Goal: Contribute content: Contribute content

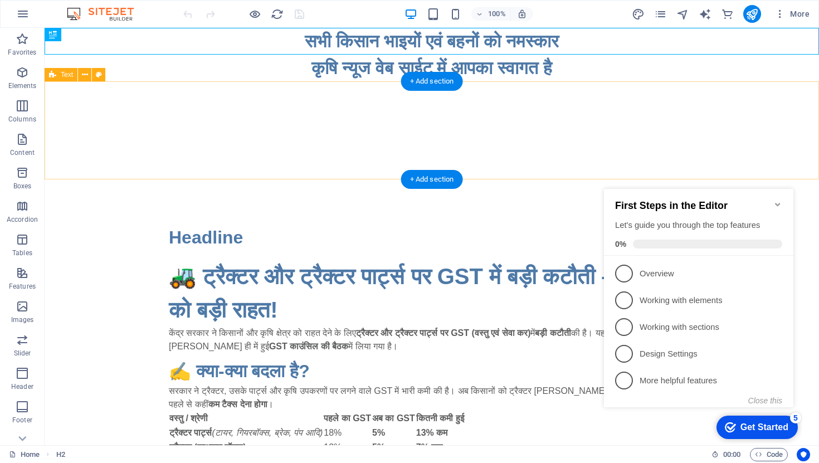
click at [302, 147] on div at bounding box center [432, 130] width 775 height 98
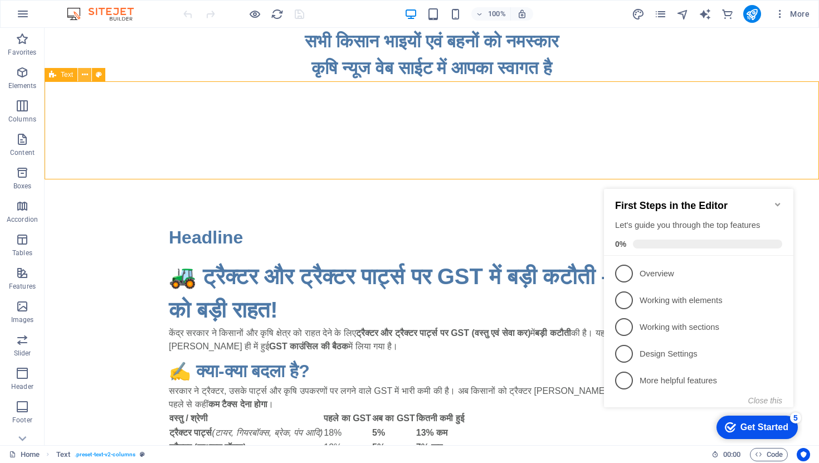
click at [84, 76] on icon at bounding box center [85, 75] width 6 height 12
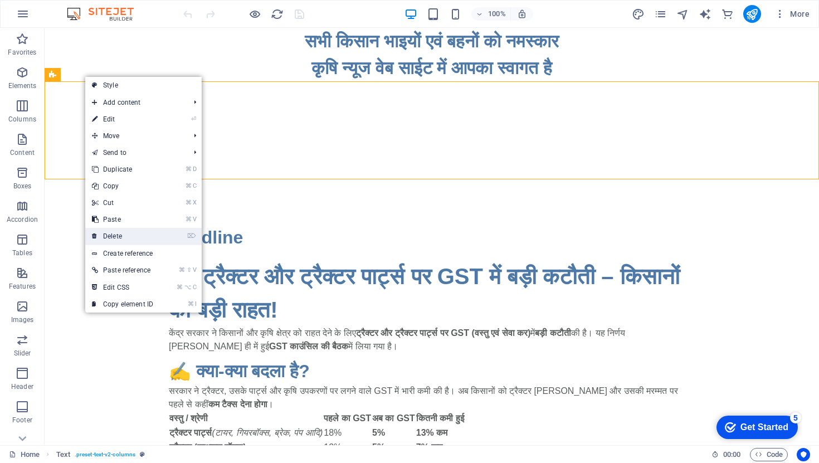
click at [126, 239] on link "⌦ Delete" at bounding box center [122, 236] width 75 height 17
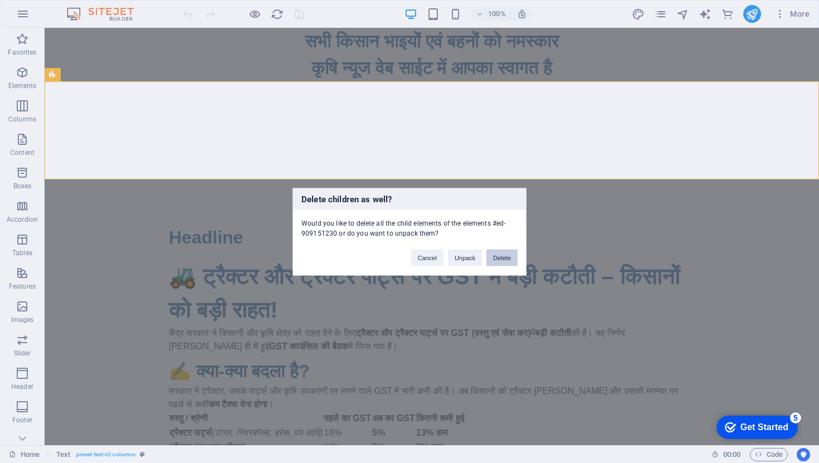
click at [510, 261] on button "Delete" at bounding box center [502, 257] width 31 height 17
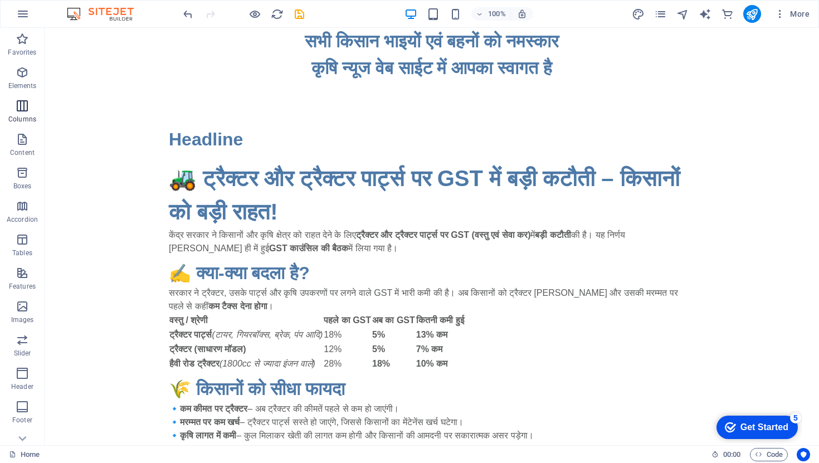
click at [27, 110] on icon "button" at bounding box center [22, 105] width 13 height 13
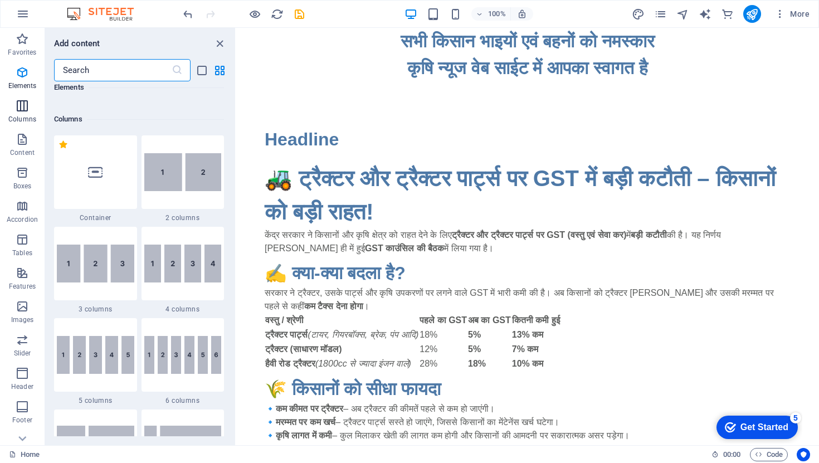
scroll to position [552, 0]
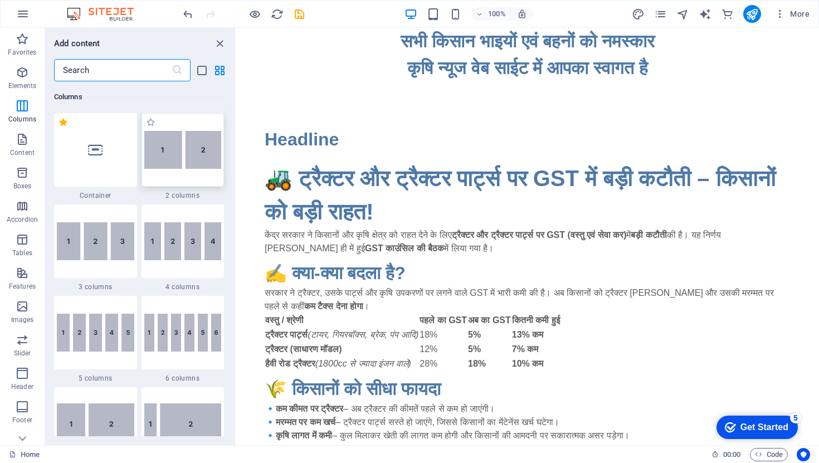
click at [182, 154] on img at bounding box center [182, 150] width 77 height 38
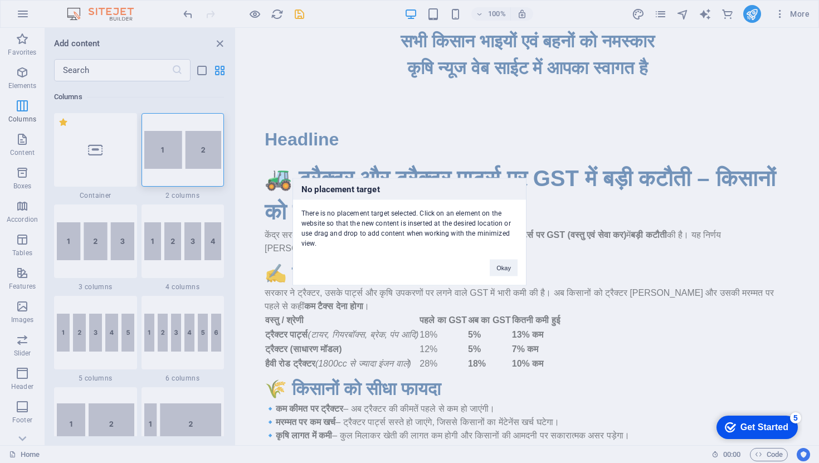
click at [192, 154] on div "No placement target There is no placement target selected. Click on an element …" at bounding box center [409, 231] width 819 height 463
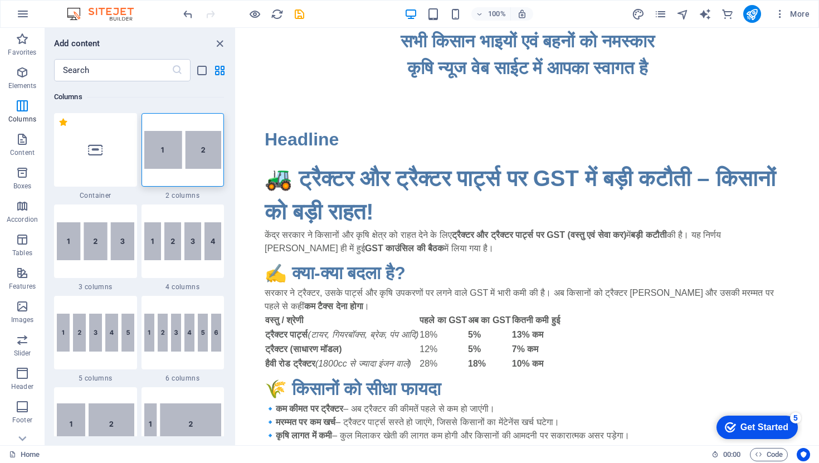
click at [192, 154] on img at bounding box center [182, 150] width 77 height 38
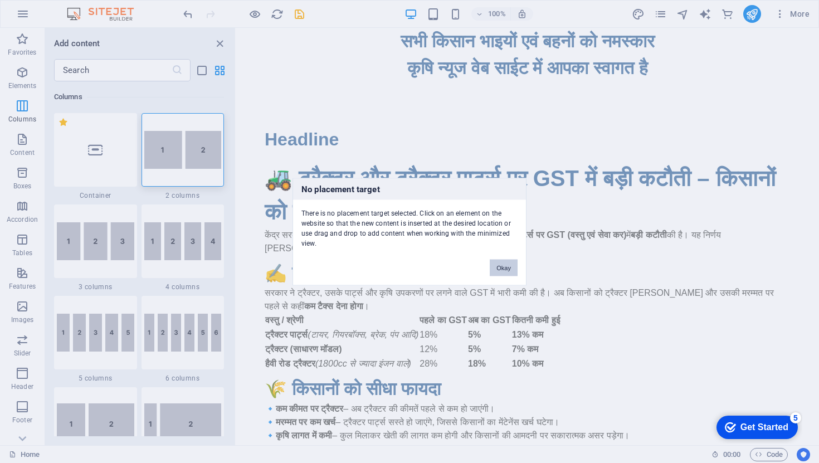
click at [511, 271] on button "Okay" at bounding box center [504, 267] width 28 height 17
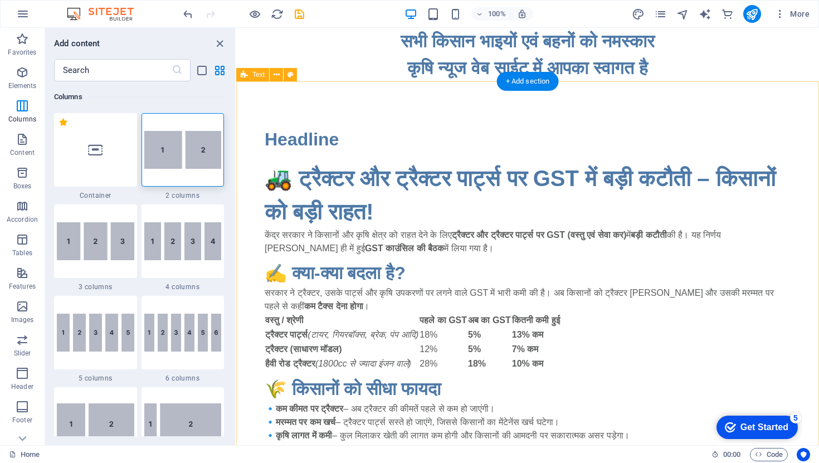
click at [472, 107] on div "Headline 🚜 ट्रैक्टर और ट्रैक्टर पार्ट्स पर GST में बड़ी कटौती – किसानों को बड़ी…" at bounding box center [527, 333] width 583 height 504
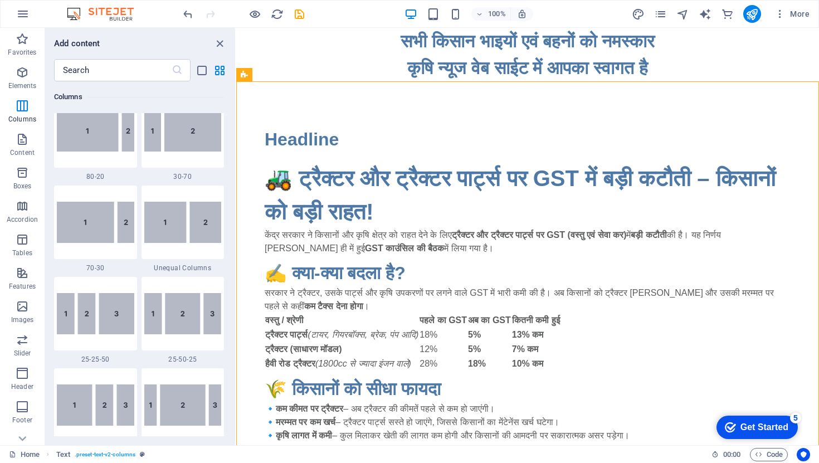
scroll to position [962, 0]
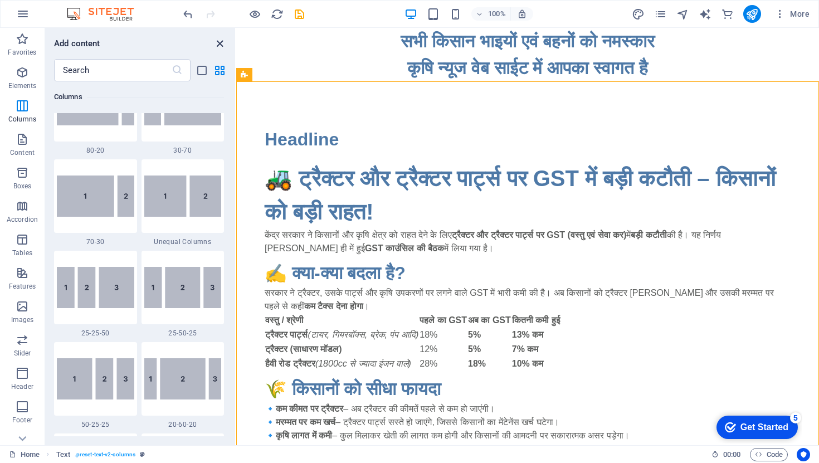
click at [221, 43] on icon "close panel" at bounding box center [219, 43] width 13 height 13
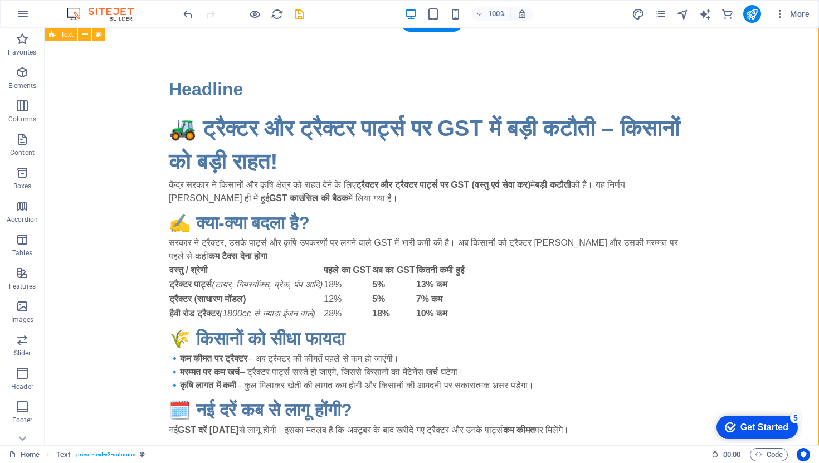
scroll to position [55, 0]
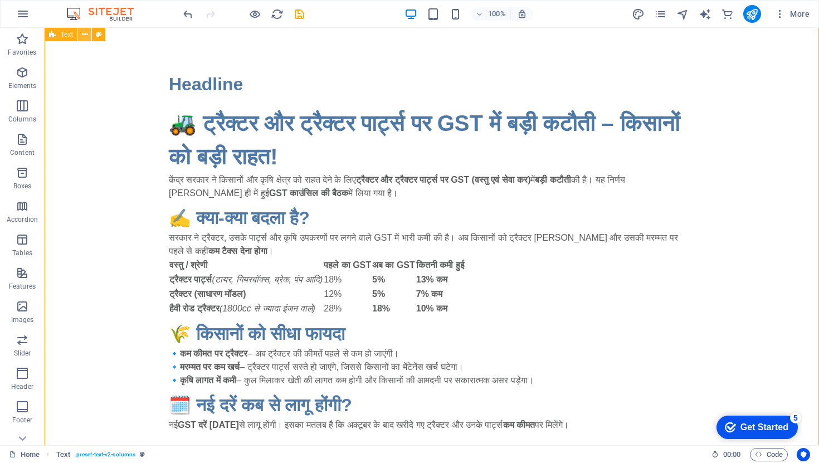
click at [87, 37] on icon at bounding box center [85, 35] width 6 height 12
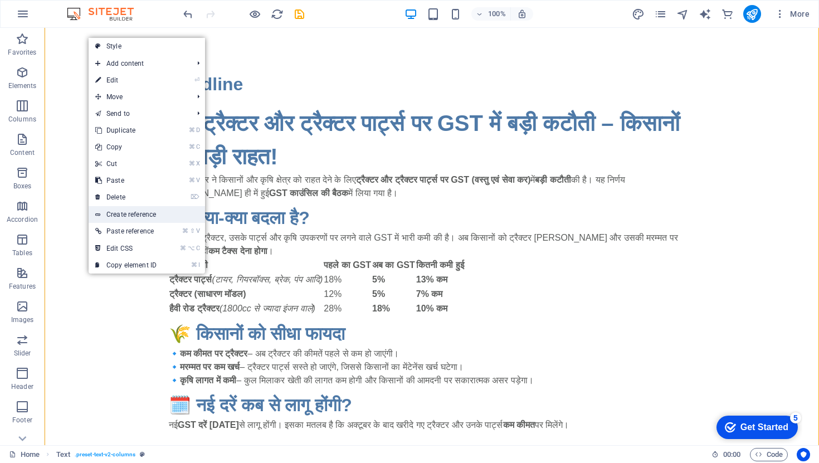
click at [147, 215] on link "Create reference" at bounding box center [147, 214] width 116 height 17
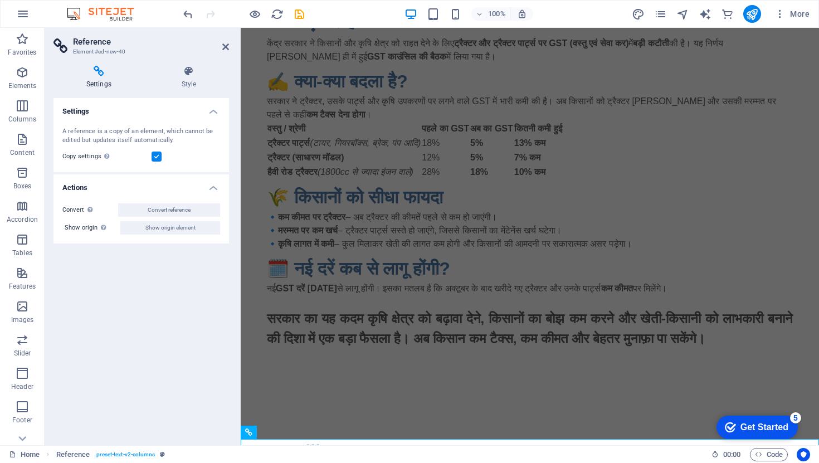
scroll to position [635, 0]
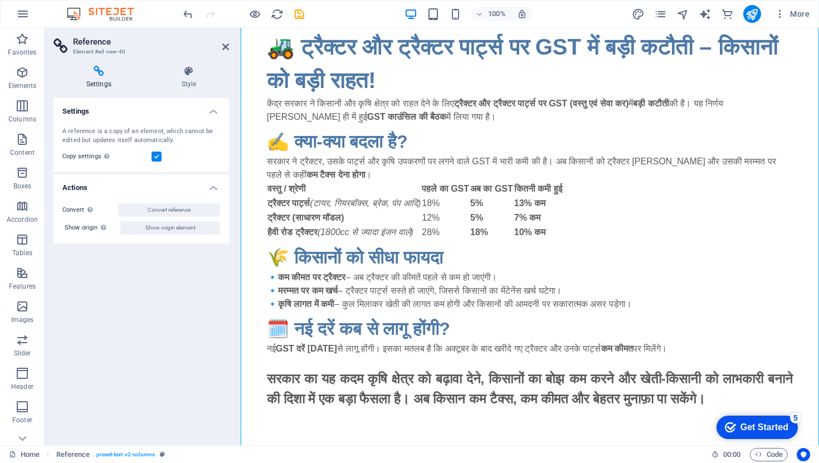
click at [103, 72] on icon at bounding box center [99, 71] width 91 height 11
click at [113, 51] on h3 "Element #ed-new-40" at bounding box center [140, 52] width 134 height 10
click at [226, 50] on icon at bounding box center [225, 46] width 7 height 9
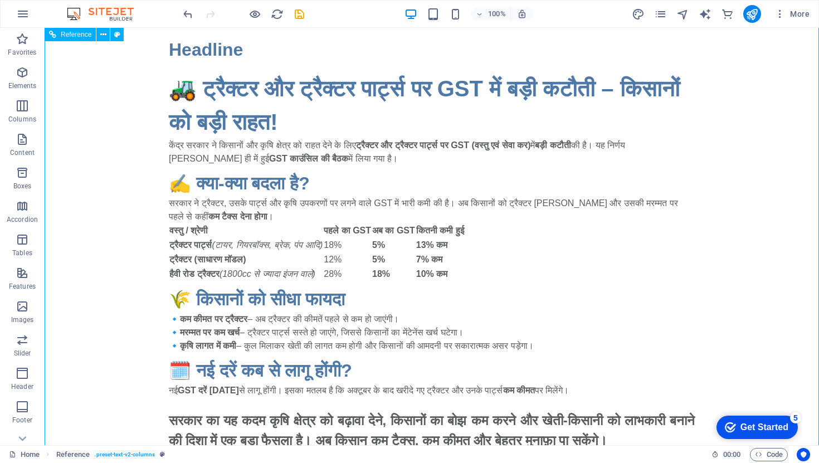
scroll to position [581, 0]
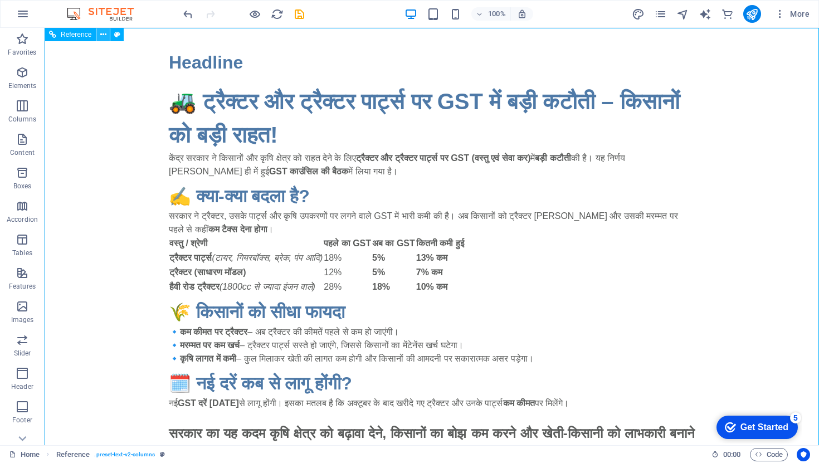
click at [100, 34] on icon at bounding box center [103, 35] width 6 height 12
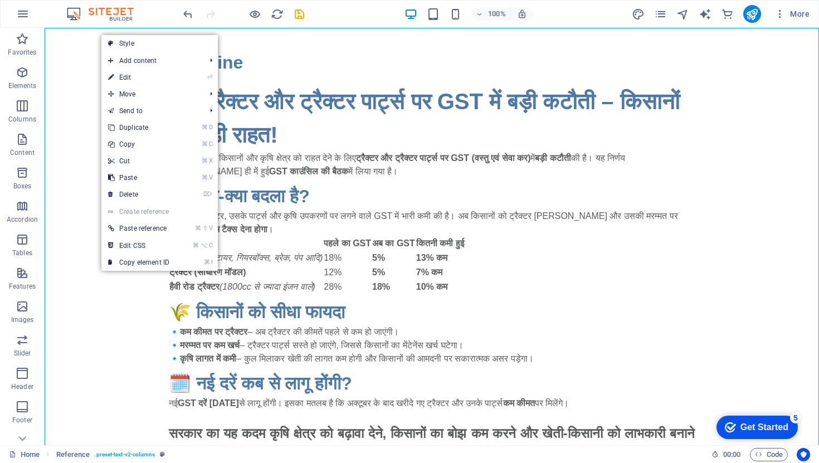
click at [140, 209] on link "Create reference" at bounding box center [159, 211] width 116 height 17
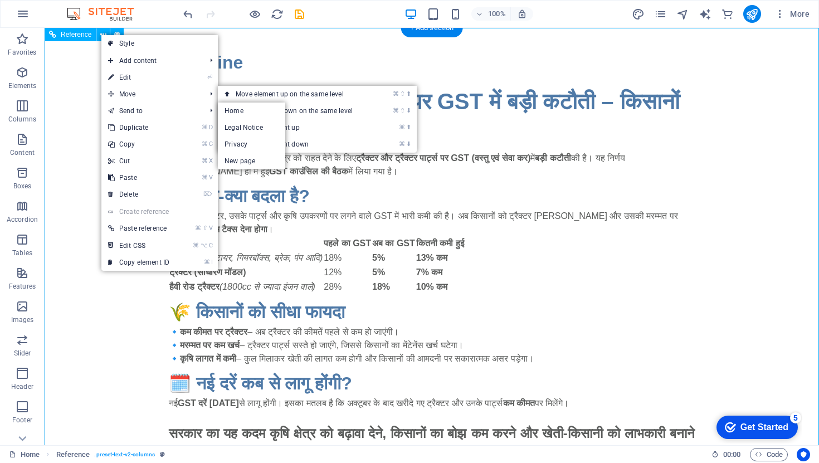
click at [82, 105] on div "Headline 🚜 ट्रैक्टर और ट्रैक्टर पार्ट्स पर GST में बड़ी कटौती – किसानों को बड़ी…" at bounding box center [432, 256] width 775 height 504
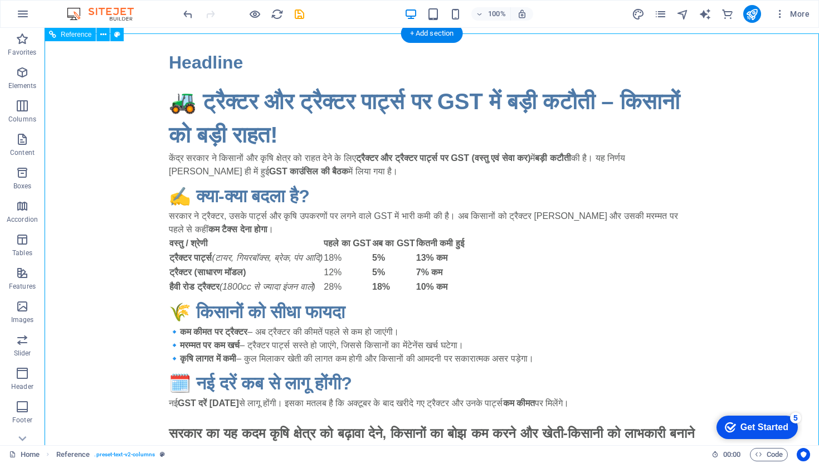
scroll to position [572, 0]
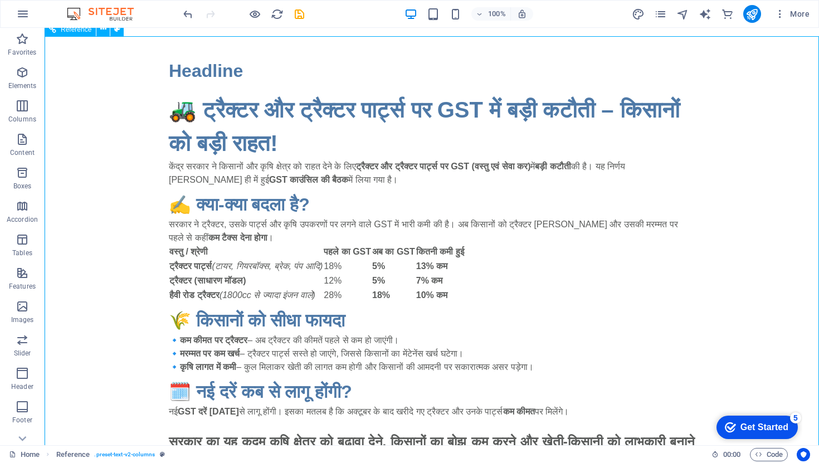
click at [55, 31] on icon at bounding box center [52, 29] width 7 height 13
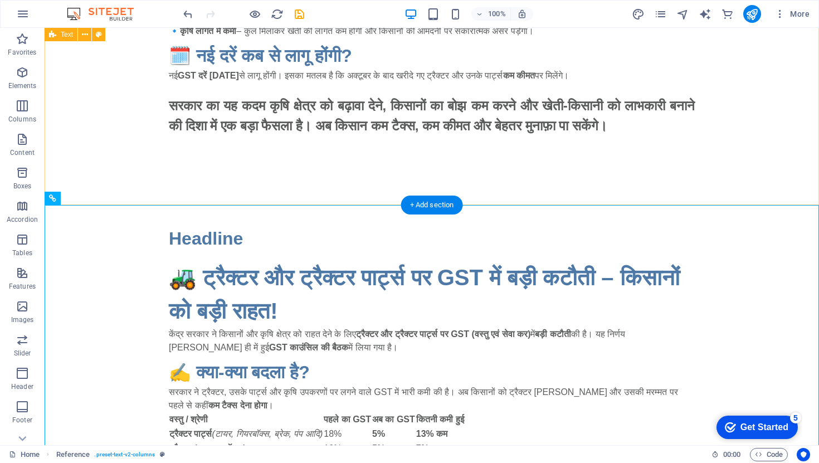
scroll to position [403, 0]
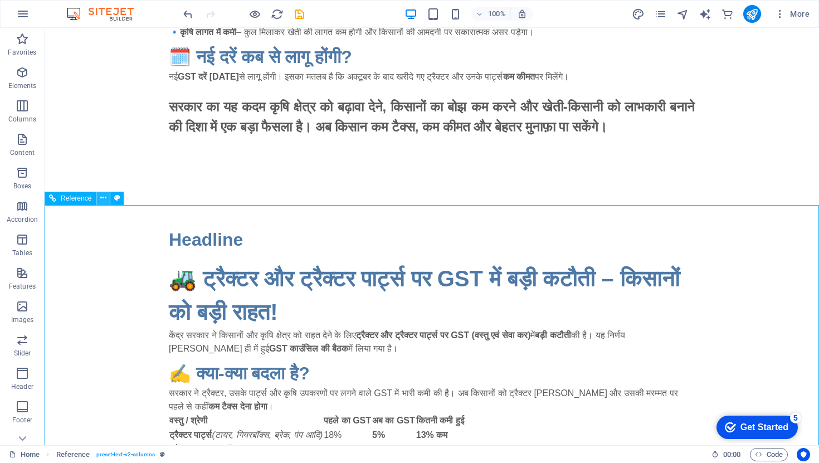
click at [105, 195] on icon at bounding box center [103, 198] width 6 height 12
click at [117, 199] on icon at bounding box center [117, 198] width 6 height 12
select select "preset-text-v2-columns"
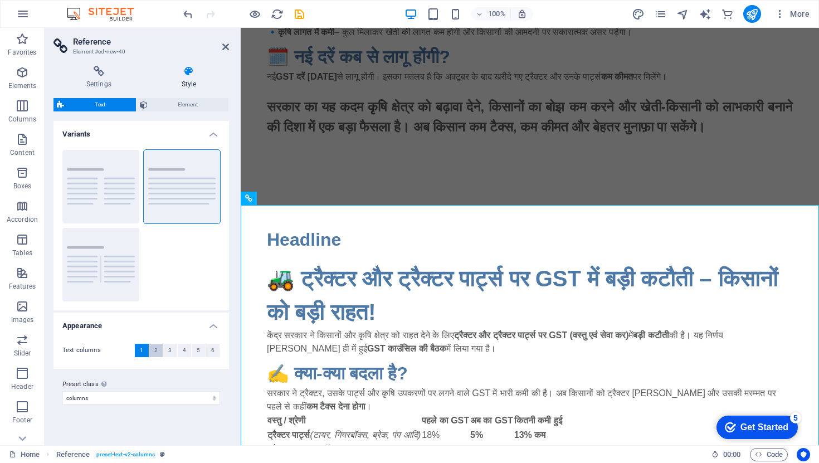
click at [155, 353] on span "2" at bounding box center [155, 350] width 3 height 13
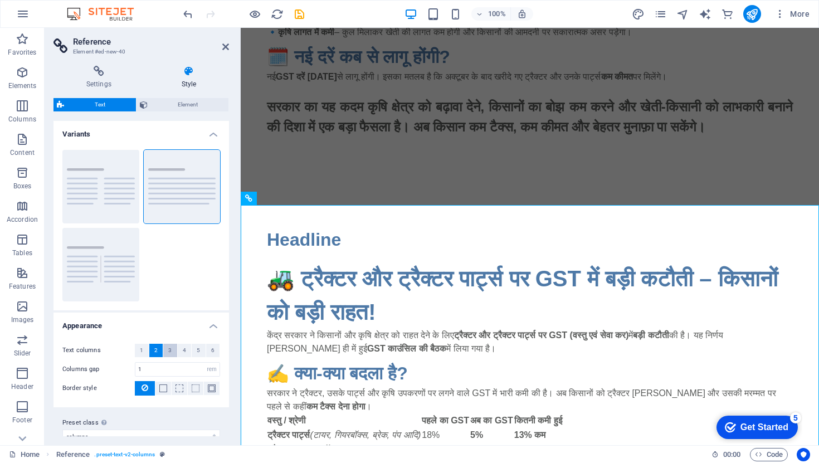
scroll to position [234, 0]
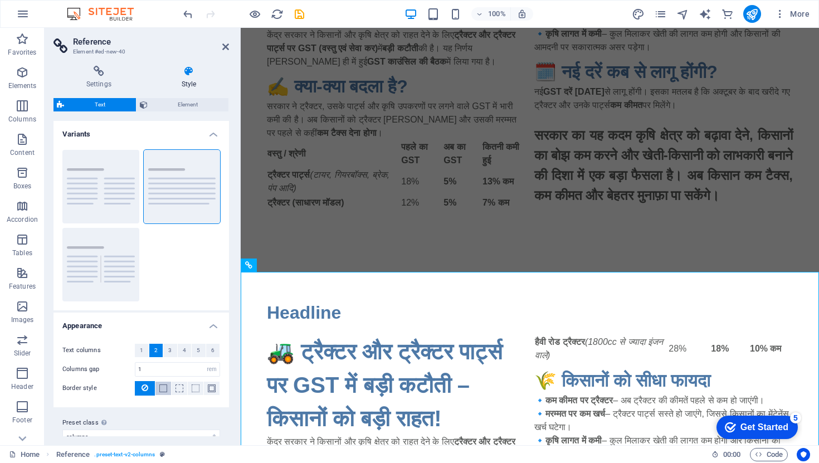
click at [163, 390] on span at bounding box center [163, 389] width 8 height 8
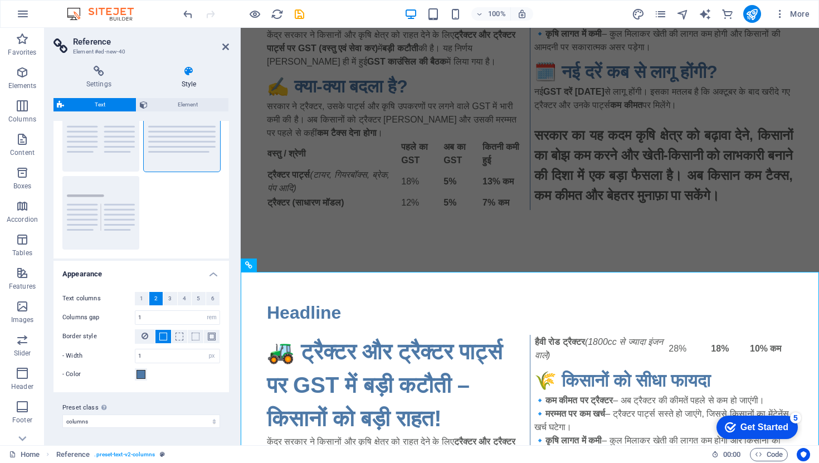
scroll to position [0, 0]
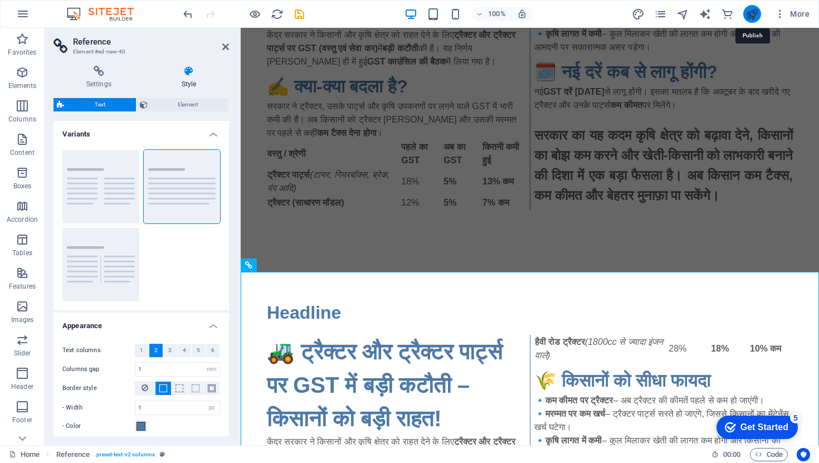
click at [754, 12] on icon "publish" at bounding box center [752, 14] width 13 height 13
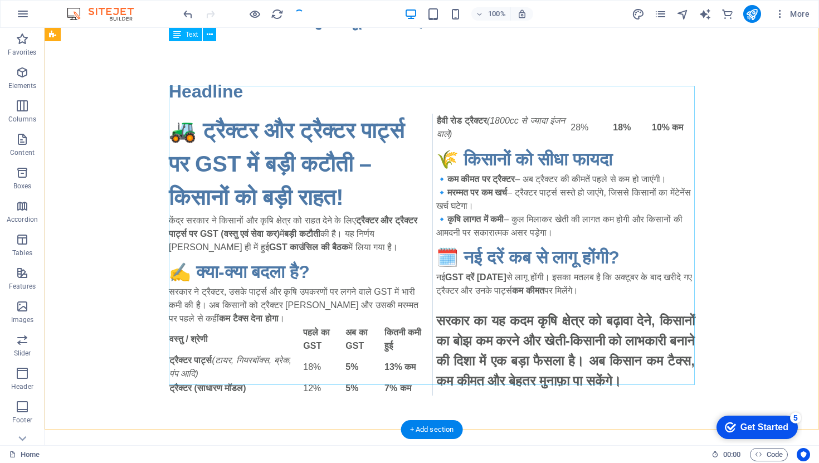
scroll to position [27, 0]
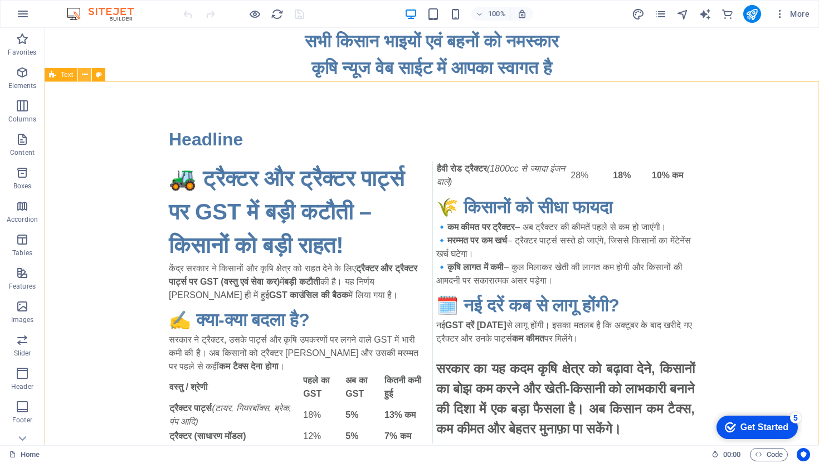
click at [66, 48] on span "H2" at bounding box center [65, 48] width 8 height 7
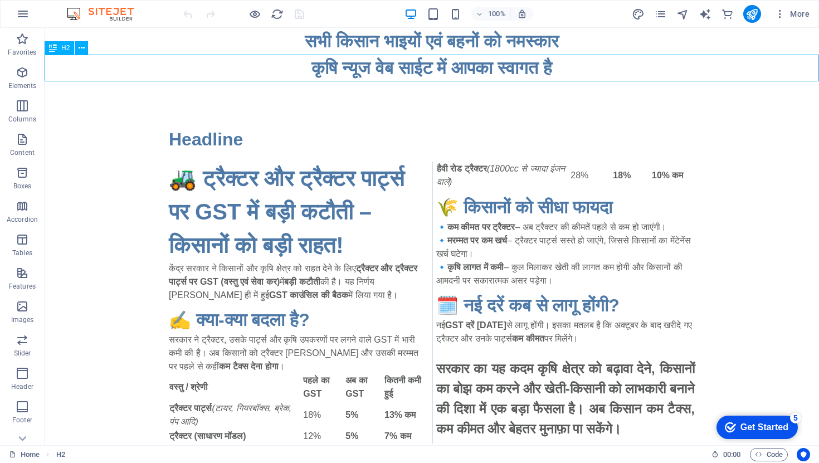
click at [66, 48] on span "H2" at bounding box center [65, 48] width 8 height 7
click at [81, 47] on icon at bounding box center [82, 48] width 6 height 12
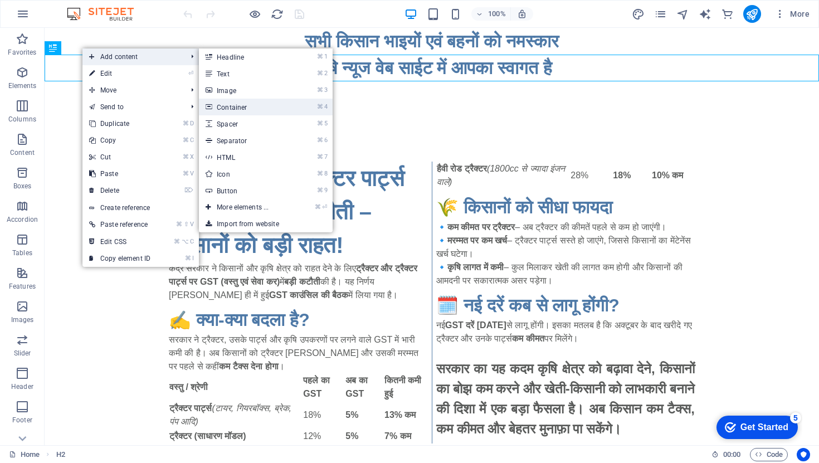
click at [237, 110] on link "⌘ 4 Container" at bounding box center [245, 107] width 92 height 17
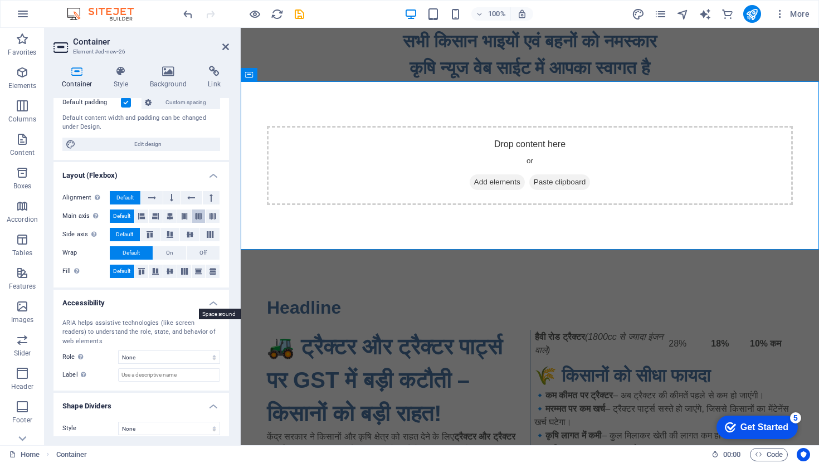
scroll to position [94, 0]
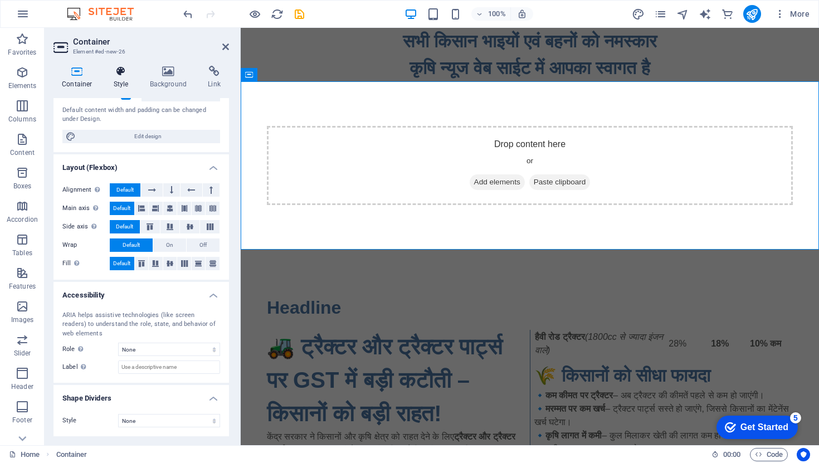
click at [121, 66] on icon at bounding box center [121, 71] width 32 height 11
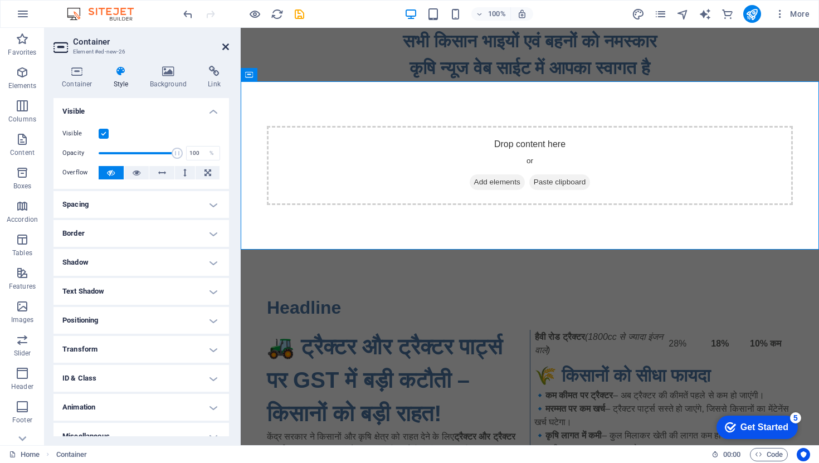
click at [228, 46] on icon at bounding box center [225, 46] width 7 height 9
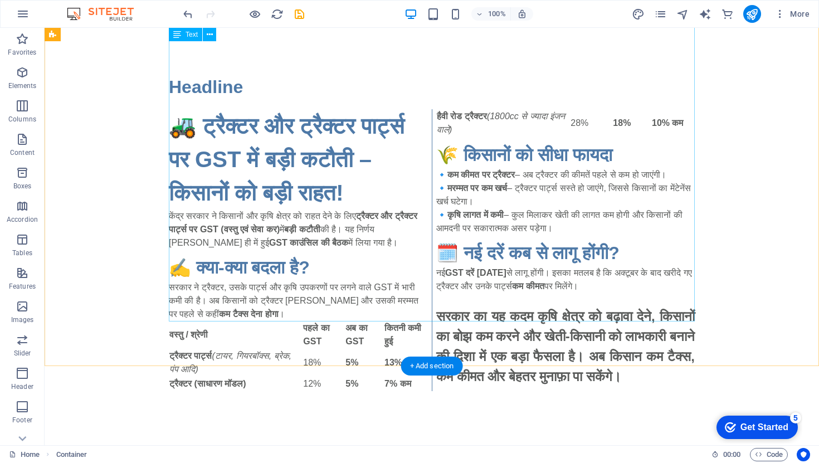
scroll to position [205, 0]
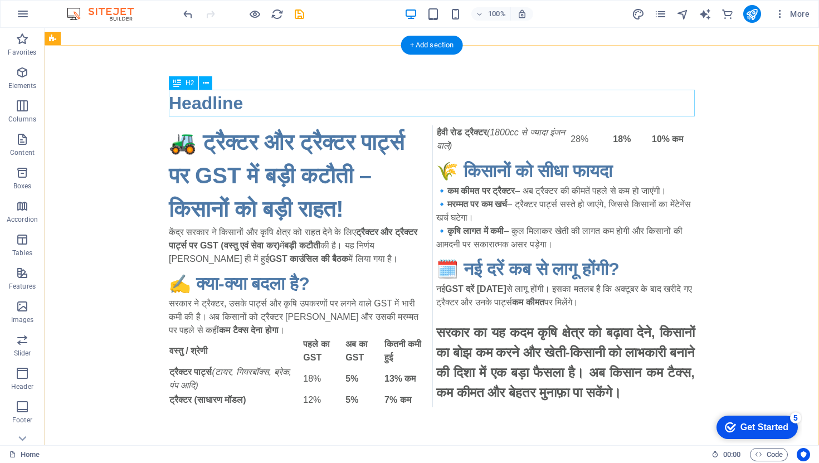
click at [292, 93] on div "Headline" at bounding box center [432, 103] width 526 height 27
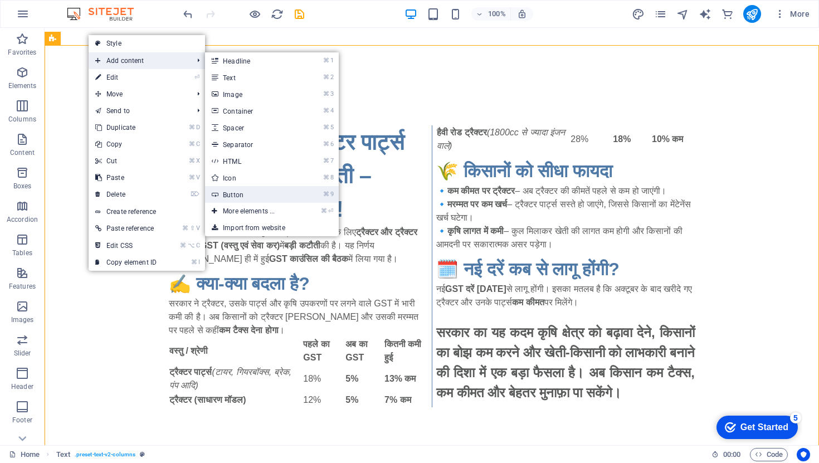
click at [271, 193] on link "⌘ 9 Button" at bounding box center [251, 194] width 92 height 17
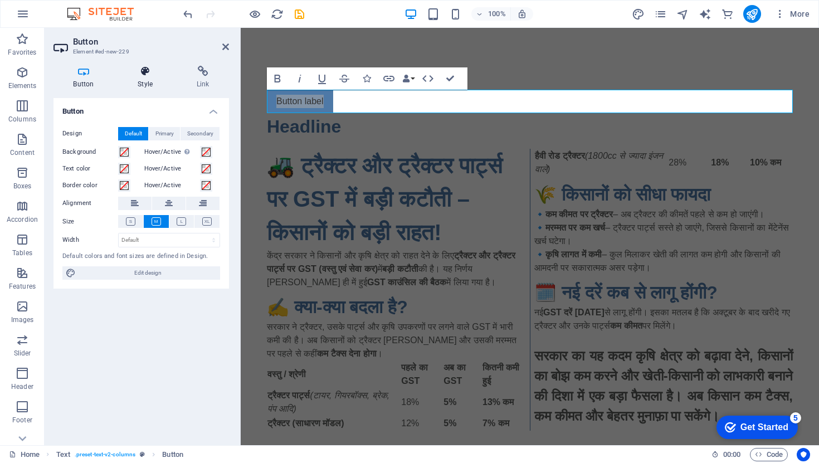
click at [144, 74] on icon at bounding box center [145, 71] width 55 height 11
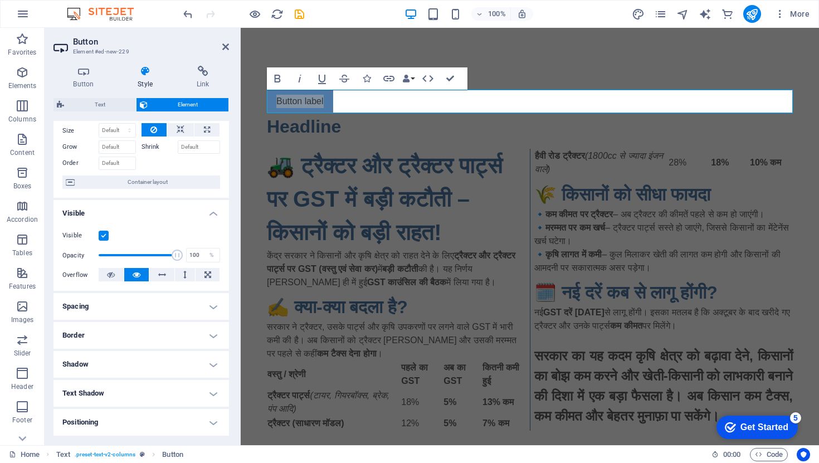
scroll to position [0, 0]
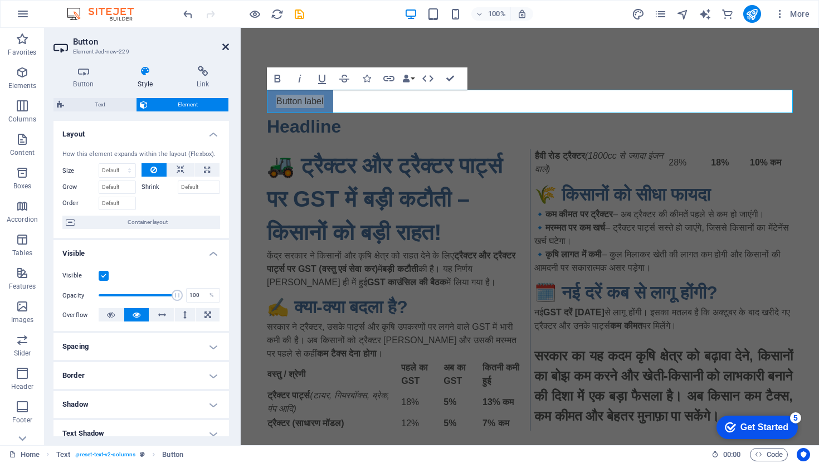
click at [226, 47] on icon at bounding box center [225, 46] width 7 height 9
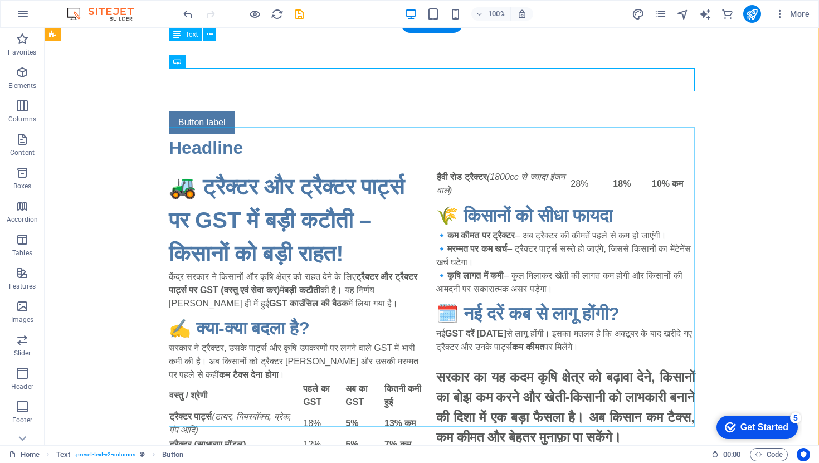
scroll to position [124, 0]
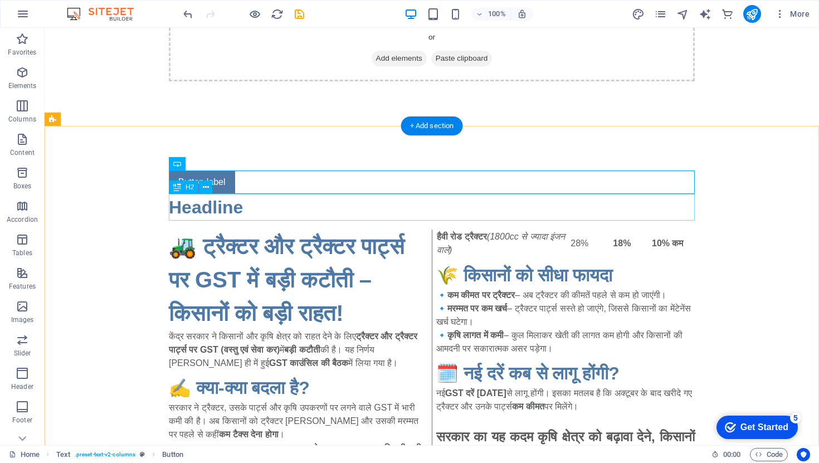
click at [291, 198] on div "Headline" at bounding box center [432, 207] width 526 height 27
click at [248, 182] on div "Button label" at bounding box center [432, 182] width 526 height 23
click at [219, 163] on icon at bounding box center [216, 164] width 6 height 12
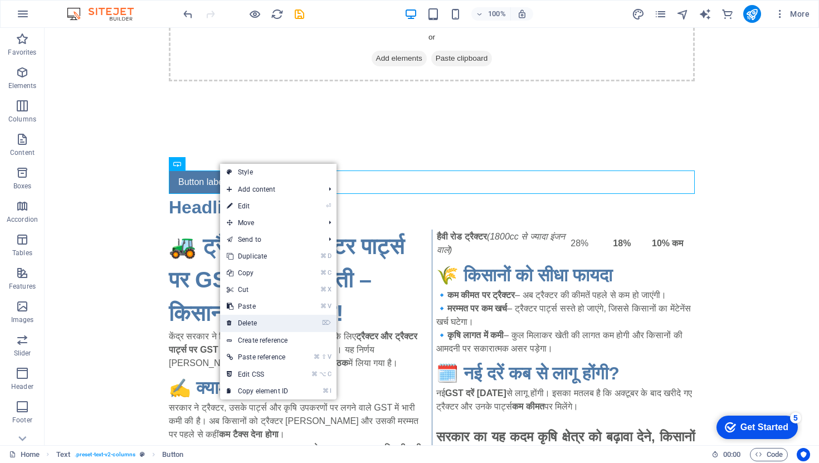
click at [254, 328] on link "⌦ Delete" at bounding box center [257, 323] width 75 height 17
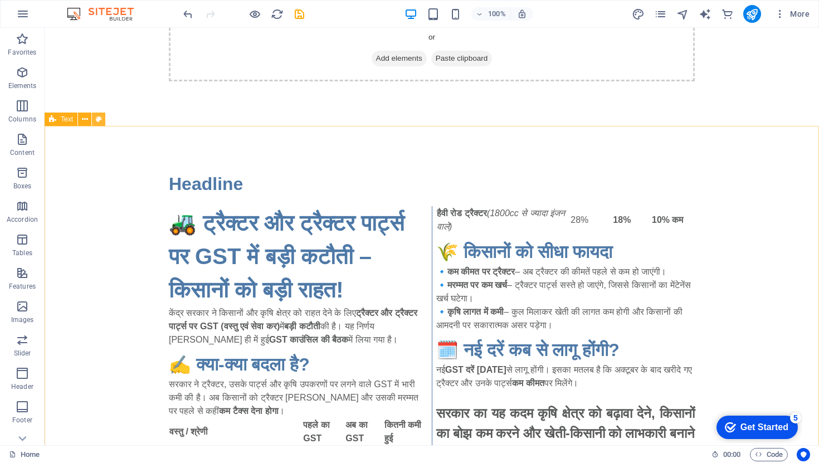
click at [99, 123] on icon at bounding box center [99, 120] width 6 height 12
select select "rem"
select select "px"
select select "preset-text-v2-columns"
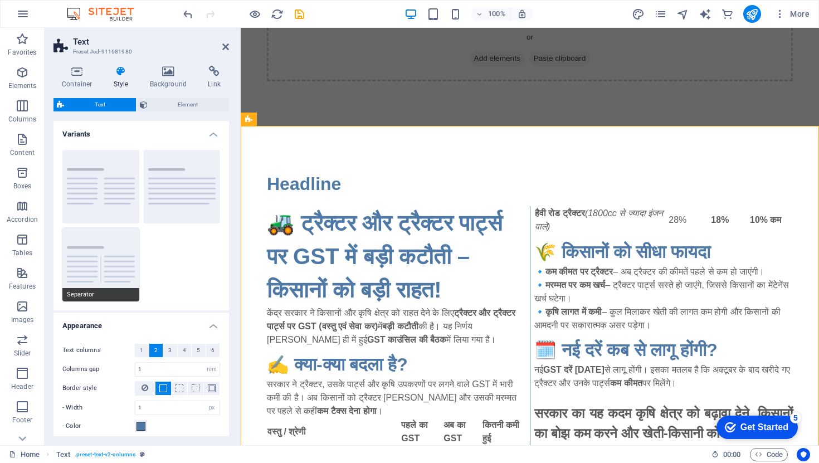
scroll to position [52, 0]
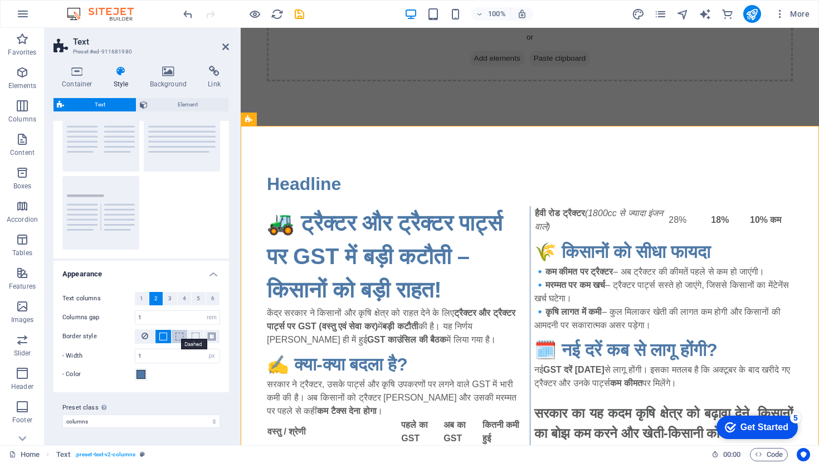
click at [176, 337] on span at bounding box center [180, 337] width 8 height 8
click at [188, 160] on span "Default" at bounding box center [182, 164] width 77 height 13
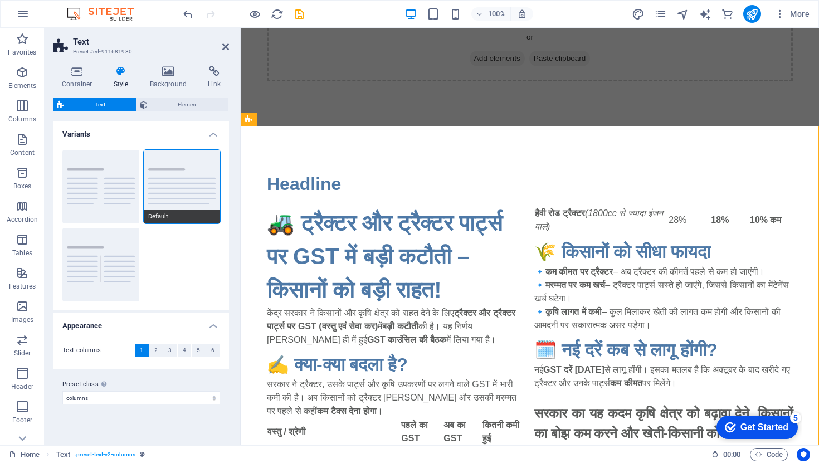
scroll to position [0, 0]
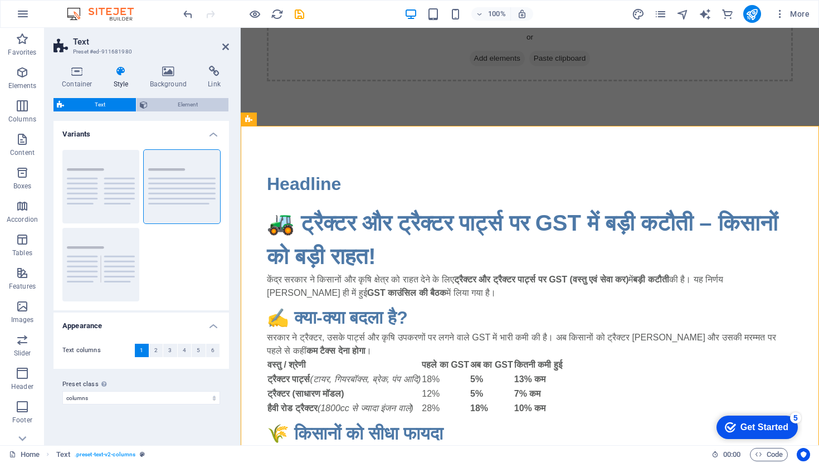
click at [166, 110] on span "Element" at bounding box center [188, 104] width 75 height 13
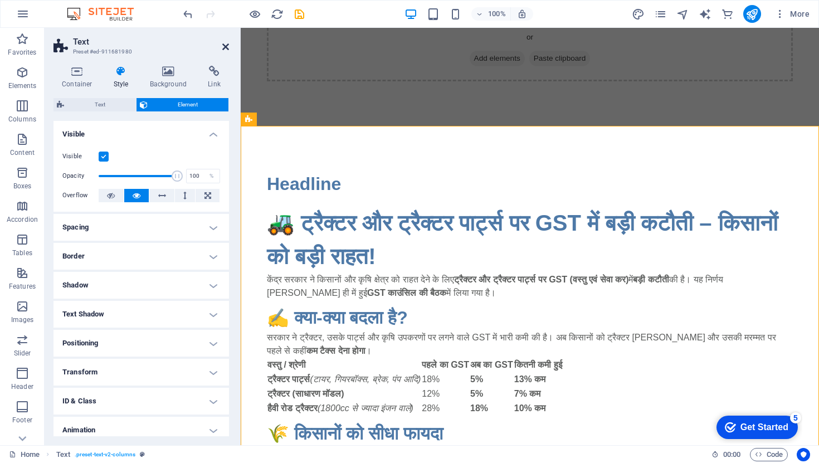
click at [226, 47] on icon at bounding box center [225, 46] width 7 height 9
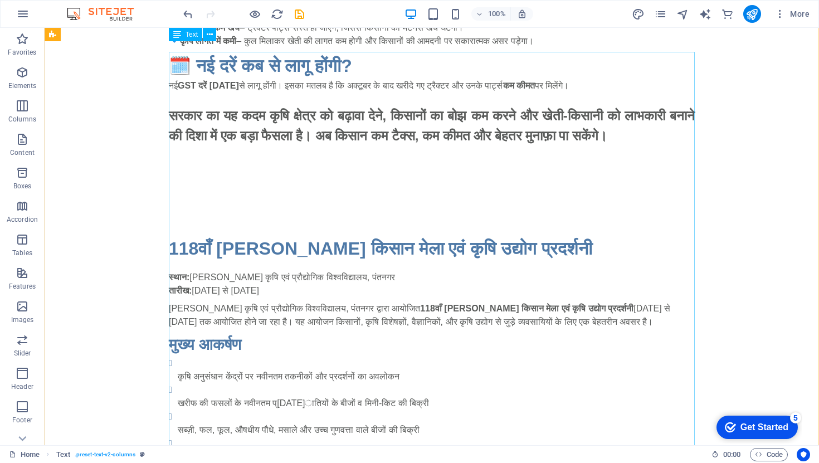
scroll to position [870, 0]
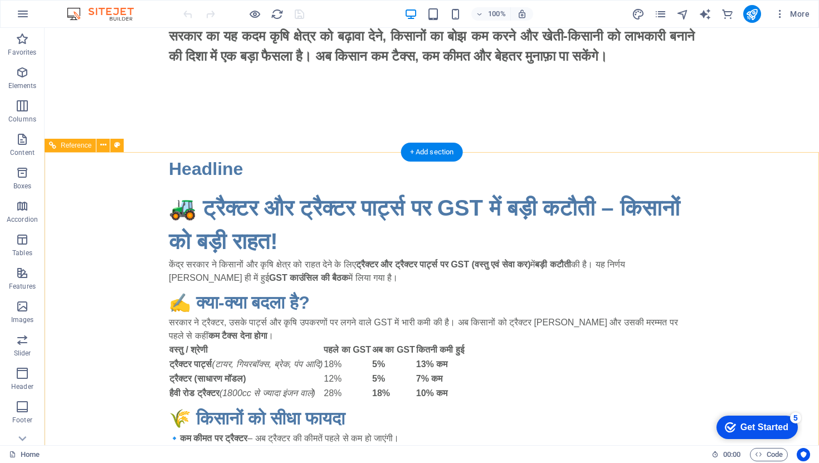
scroll to position [644, 0]
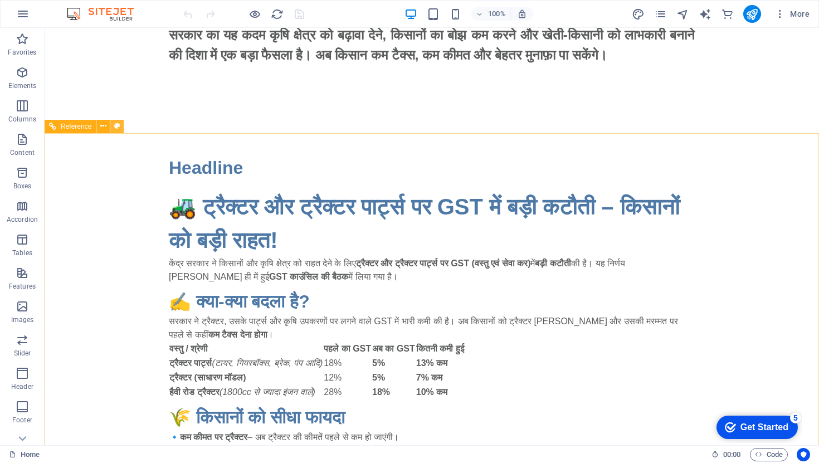
click at [121, 126] on button at bounding box center [116, 126] width 13 height 13
select select "preset-text-v2-columns"
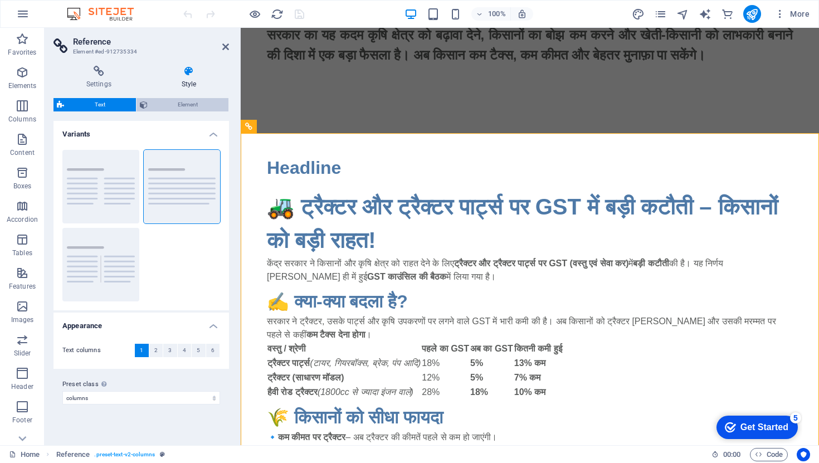
click at [191, 104] on span "Element" at bounding box center [188, 104] width 75 height 13
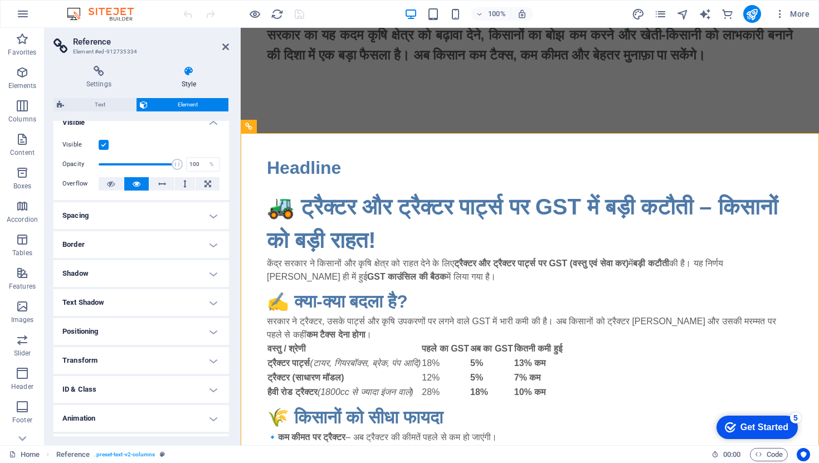
scroll to position [36, 0]
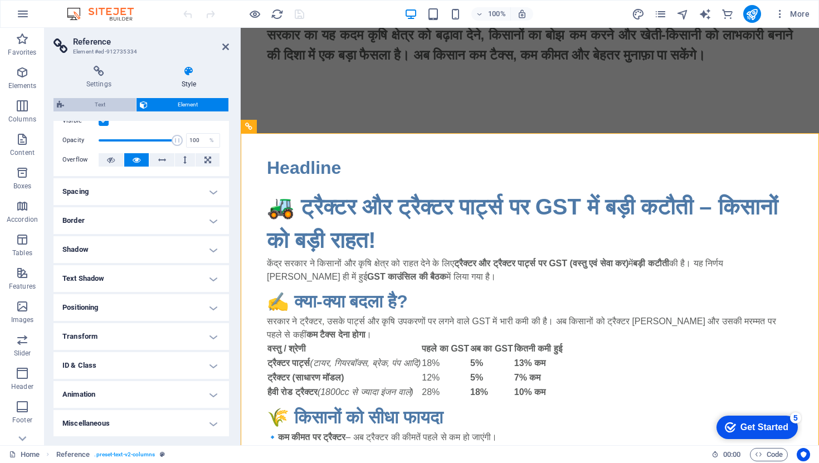
click at [107, 107] on span "Text" at bounding box center [99, 104] width 65 height 13
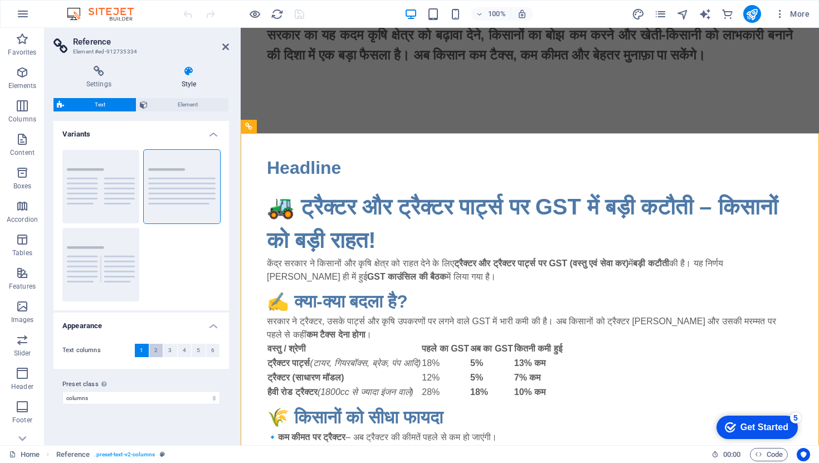
click at [159, 352] on button "2" at bounding box center [156, 350] width 14 height 13
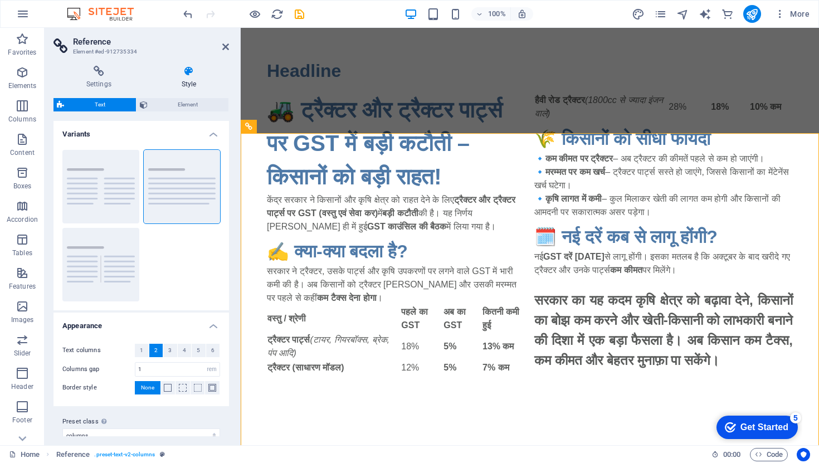
scroll to position [501, 0]
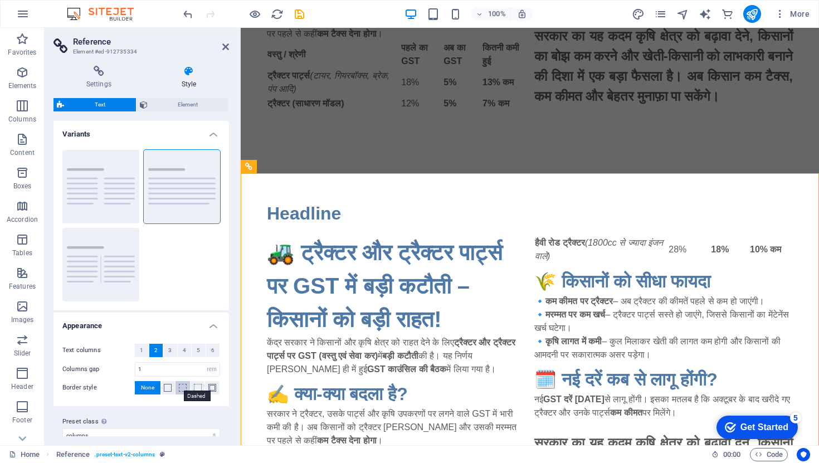
click at [181, 390] on span at bounding box center [183, 388] width 8 height 8
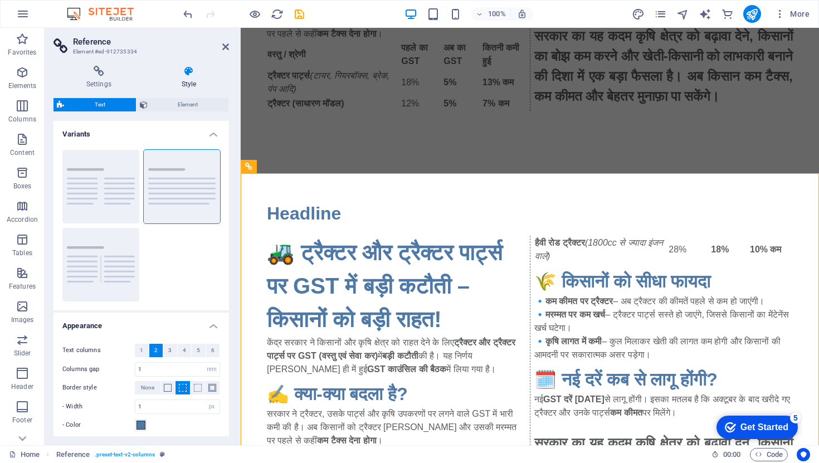
scroll to position [51, 0]
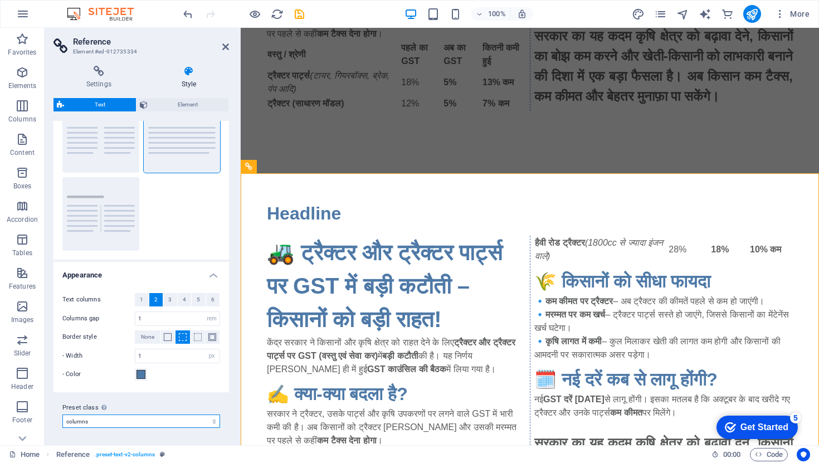
click at [146, 424] on select "default columns Add preset class" at bounding box center [141, 421] width 158 height 13
click at [62, 415] on select "default columns Add preset class" at bounding box center [141, 421] width 158 height 13
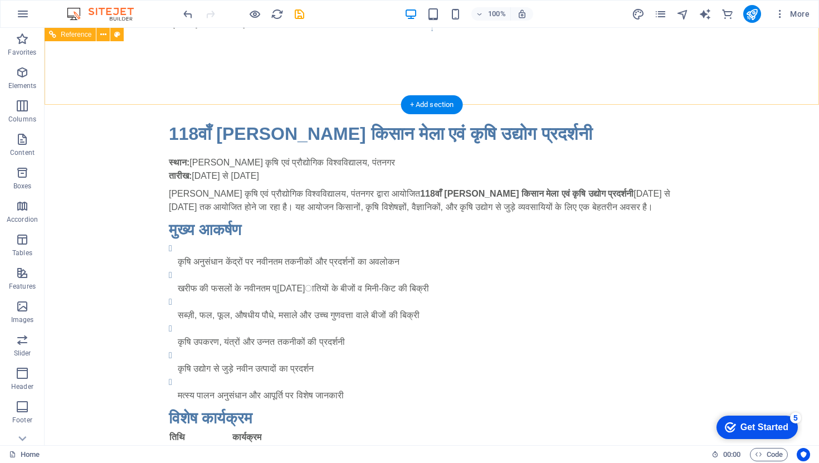
scroll to position [986, 0]
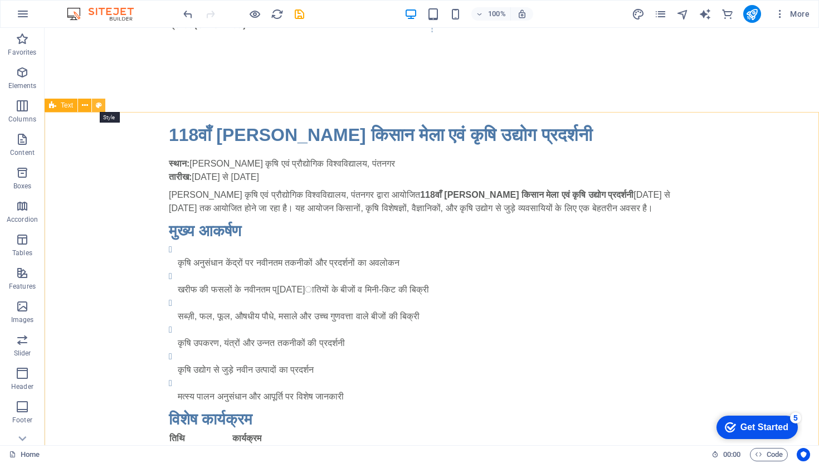
click at [101, 107] on button at bounding box center [98, 105] width 13 height 13
select select "rem"
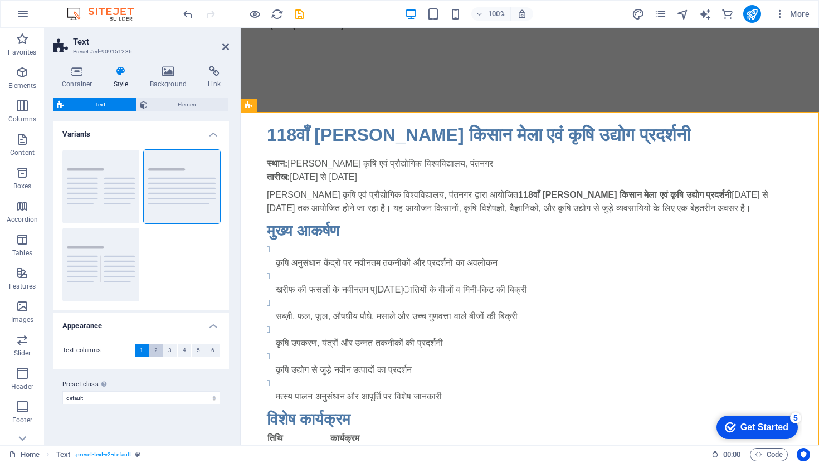
click at [153, 352] on button "2" at bounding box center [156, 350] width 14 height 13
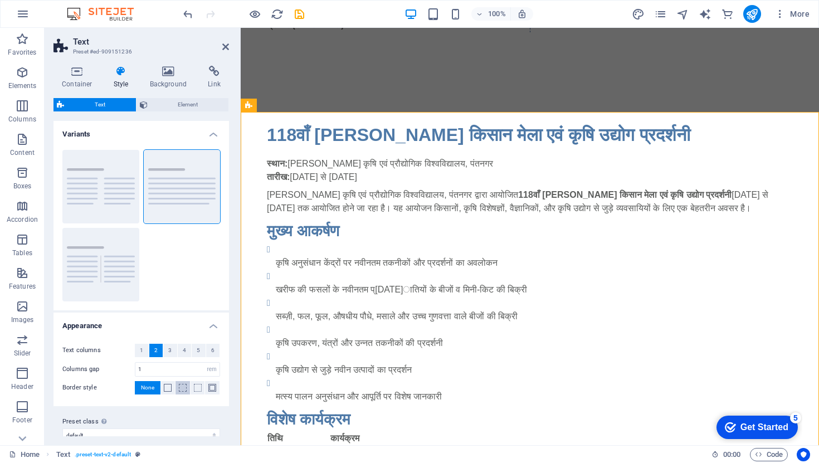
click at [184, 389] on span at bounding box center [183, 388] width 8 height 8
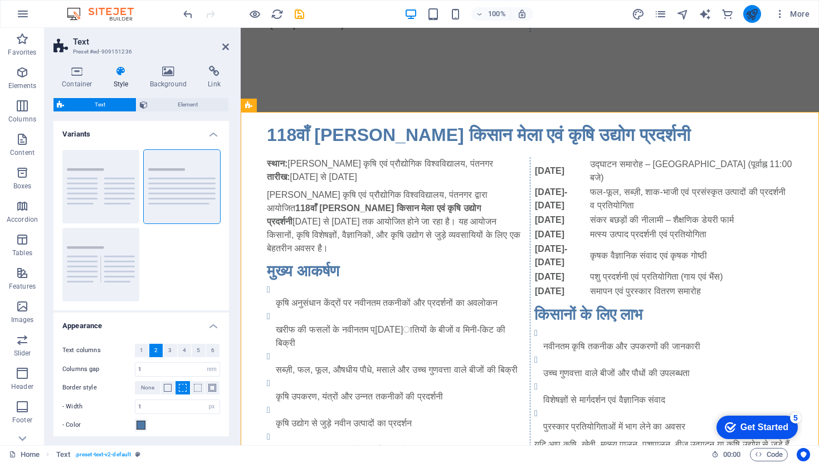
click at [552, 256] on button "publish" at bounding box center [423, 263] width 259 height 14
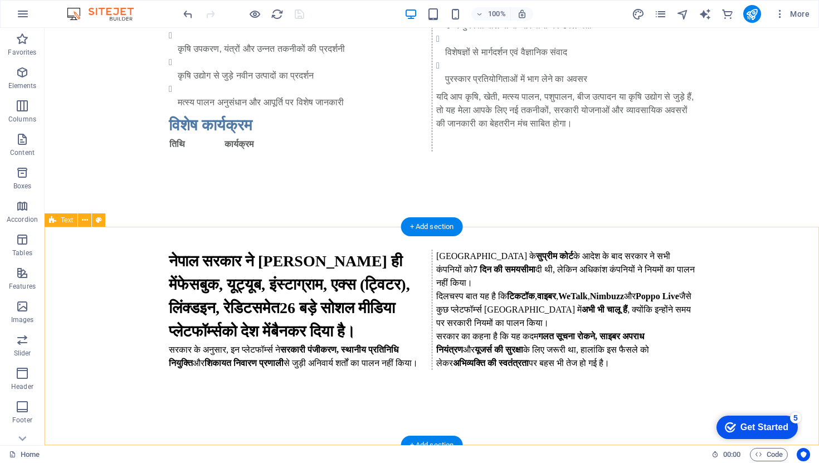
scroll to position [1430, 0]
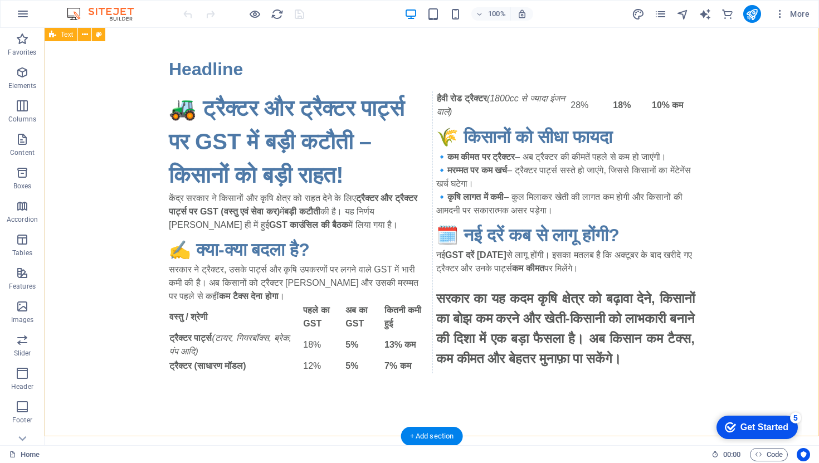
scroll to position [236, 0]
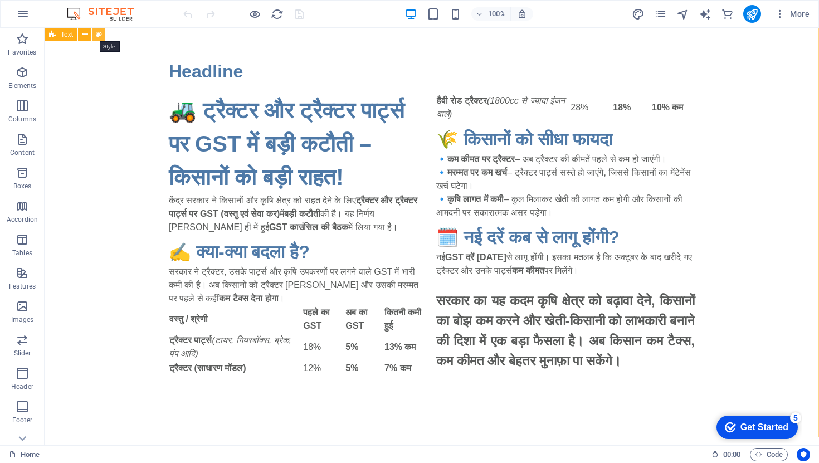
select select "rem"
select select "px"
select select "preset-text-v2-columns"
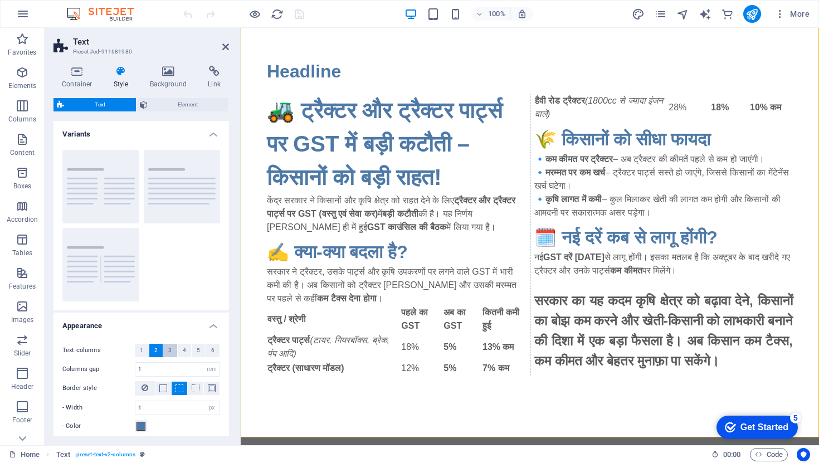
click at [169, 350] on span "3" at bounding box center [169, 350] width 3 height 13
click at [183, 350] on span "4" at bounding box center [184, 350] width 3 height 13
click at [192, 354] on button "5" at bounding box center [199, 350] width 14 height 13
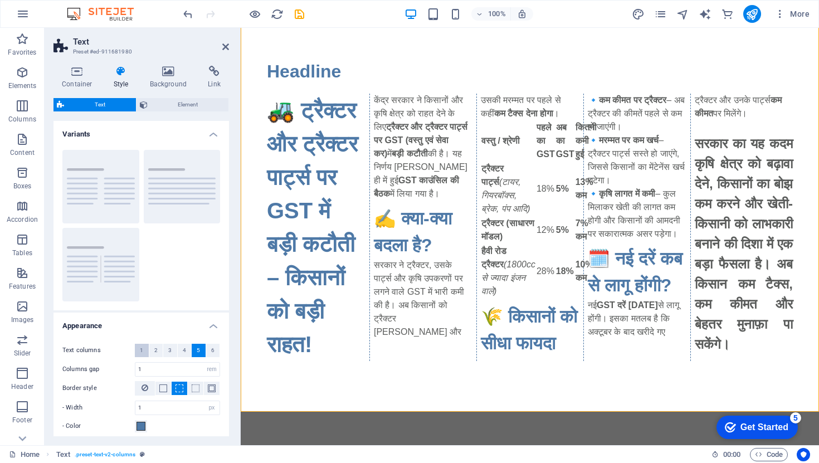
click at [142, 352] on span "1" at bounding box center [141, 350] width 3 height 13
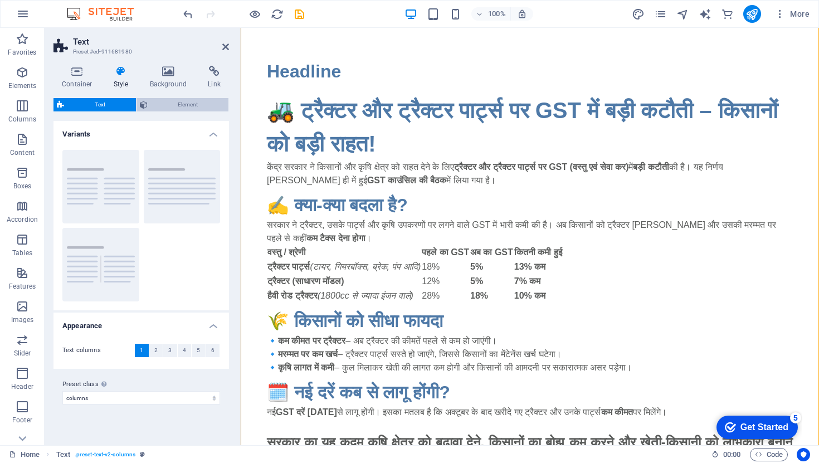
click at [184, 106] on span "Element" at bounding box center [188, 104] width 75 height 13
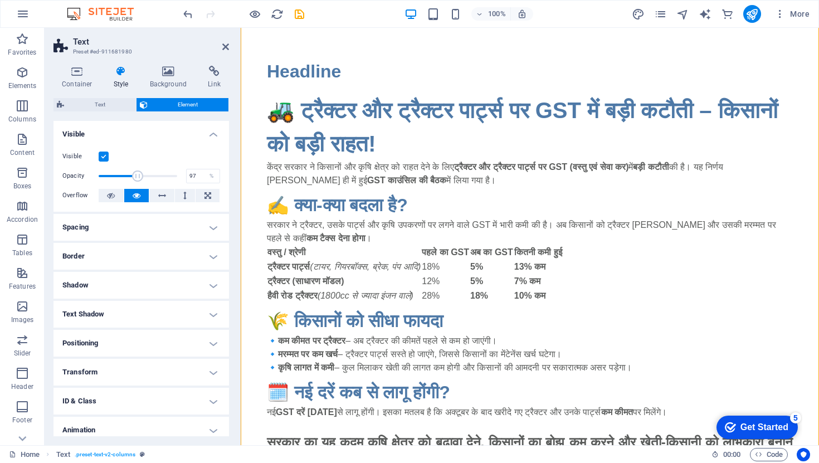
type input "100"
drag, startPoint x: 171, startPoint y: 179, endPoint x: 197, endPoint y: 168, distance: 27.7
click at [197, 168] on div "Opacity 100 %" at bounding box center [141, 176] width 158 height 17
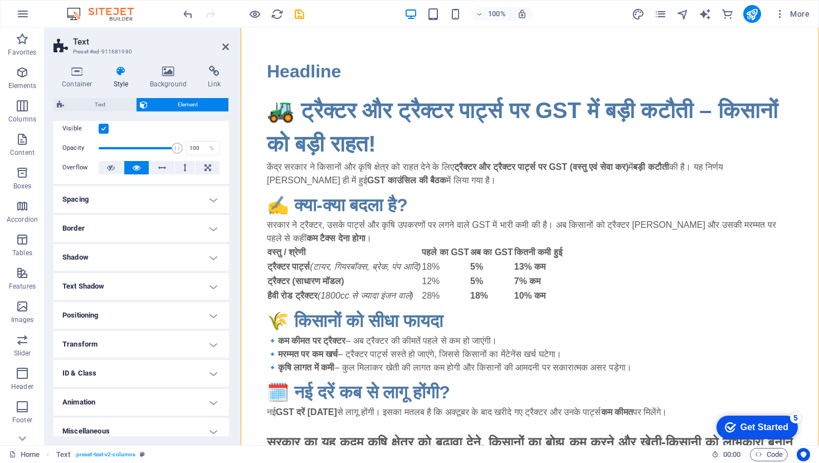
scroll to position [36, 0]
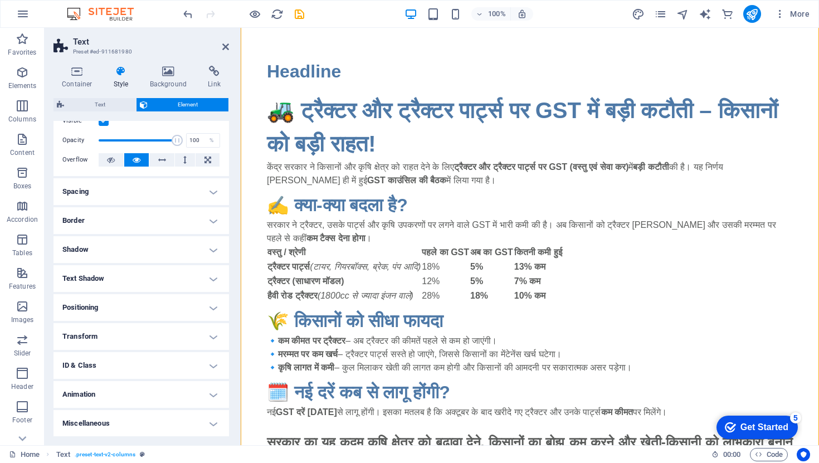
click at [187, 217] on h4 "Border" at bounding box center [142, 220] width 176 height 27
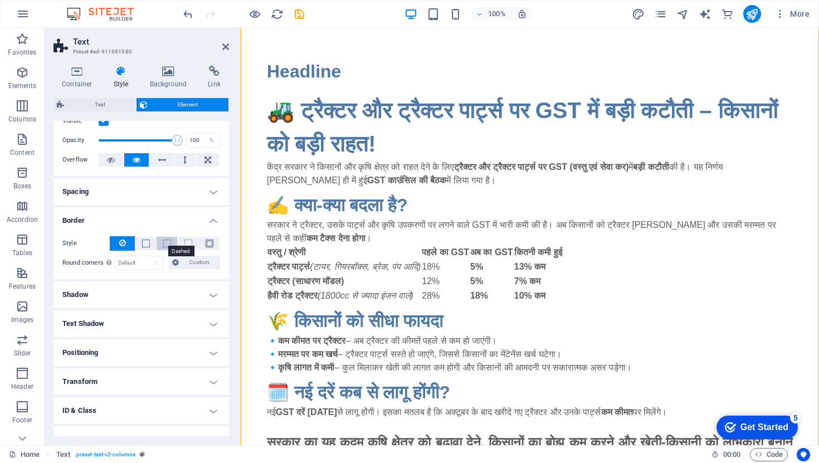
click at [163, 245] on span at bounding box center [167, 244] width 8 height 8
